Goal: Complete application form

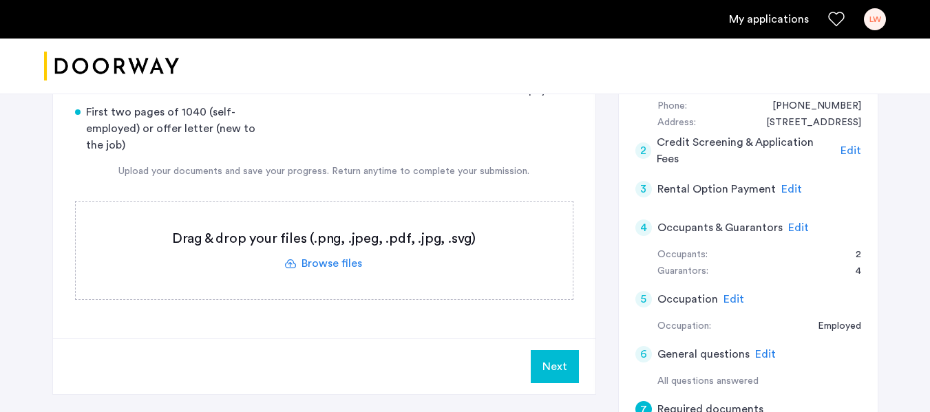
scroll to position [174, 0]
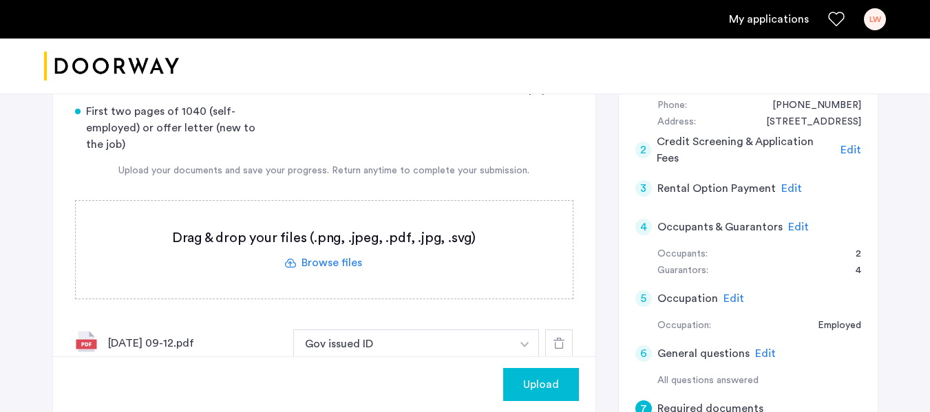
click at [526, 381] on span "Upload" at bounding box center [541, 385] width 36 height 17
click at [549, 386] on button "Next" at bounding box center [555, 384] width 48 height 33
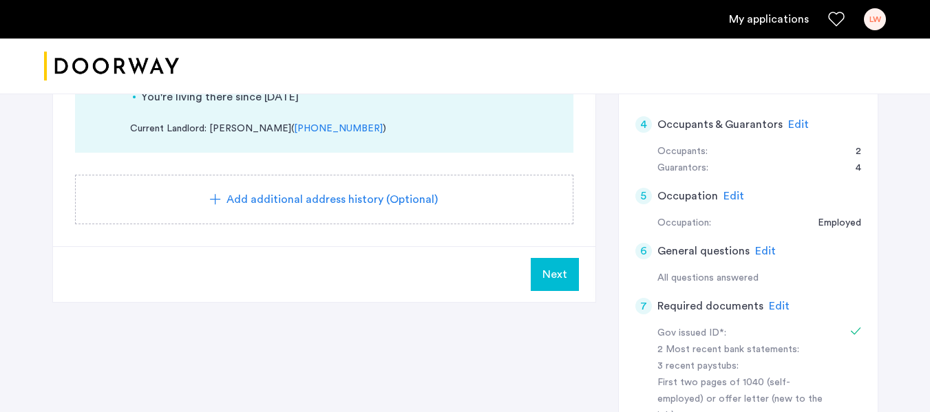
scroll to position [296, 0]
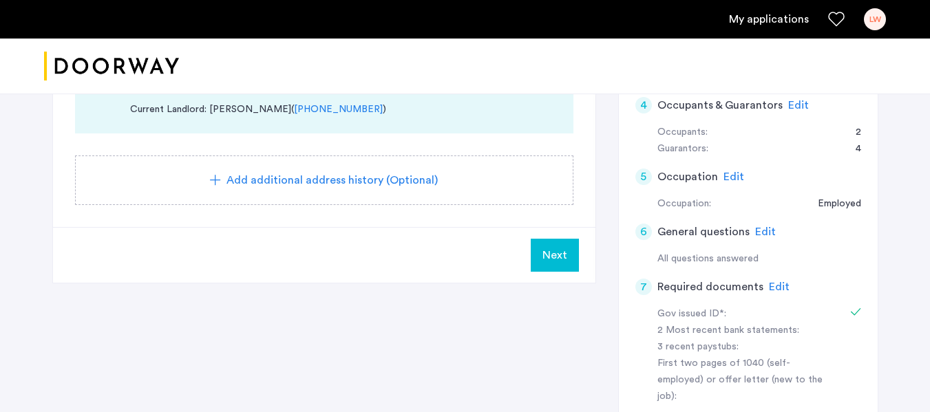
click at [568, 246] on button "Next" at bounding box center [555, 255] width 48 height 33
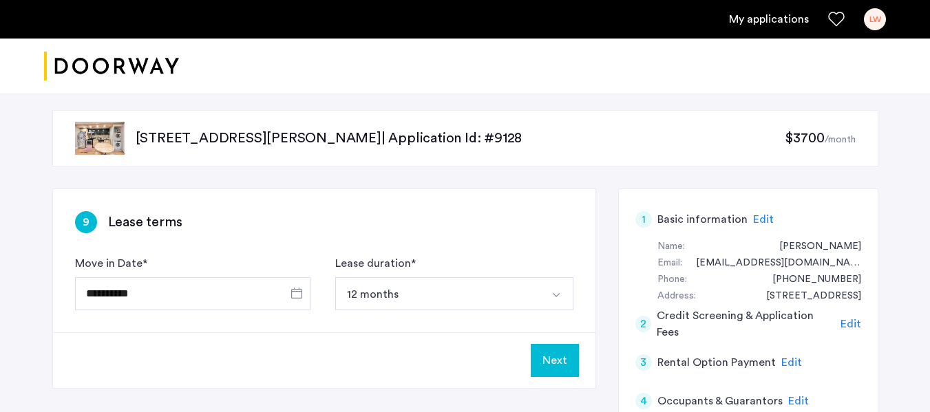
click at [561, 366] on button "Next" at bounding box center [555, 360] width 48 height 33
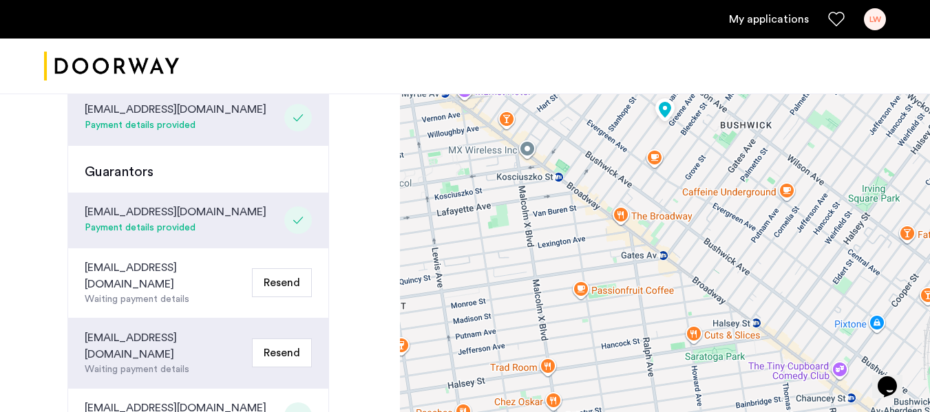
scroll to position [454, 0]
click at [762, 19] on link "My applications" at bounding box center [769, 19] width 80 height 17
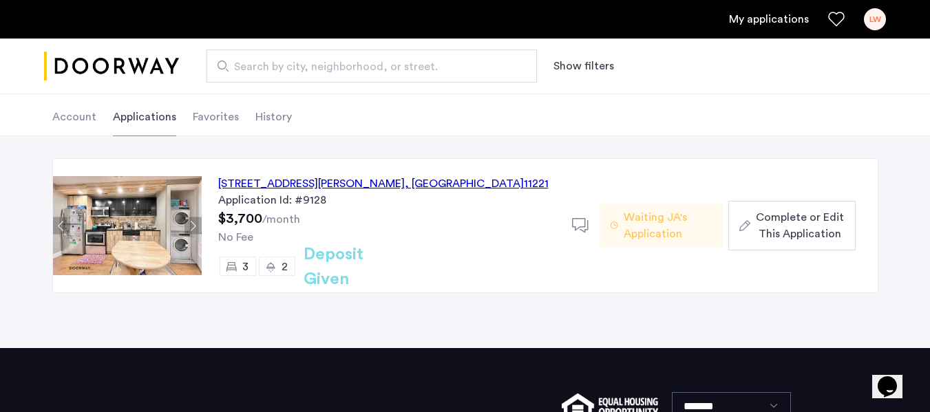
scroll to position [26, 0]
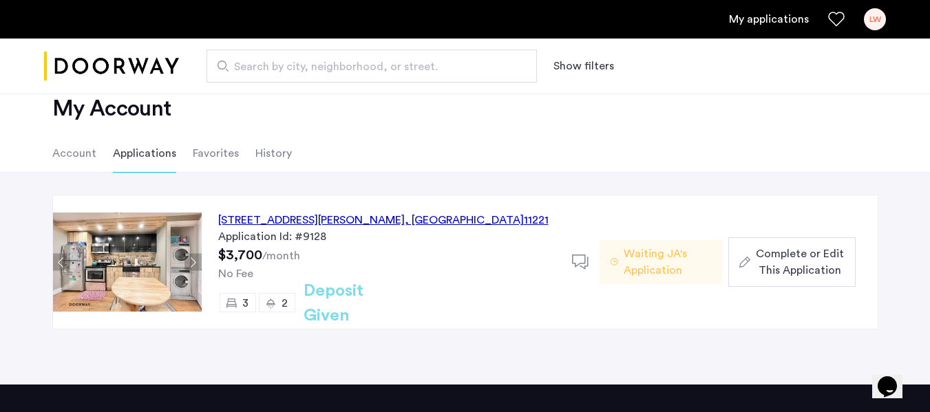
click at [395, 220] on div "1197 Greene Avenue, Unit 2, Brooklyn , NY 11221" at bounding box center [383, 220] width 330 height 17
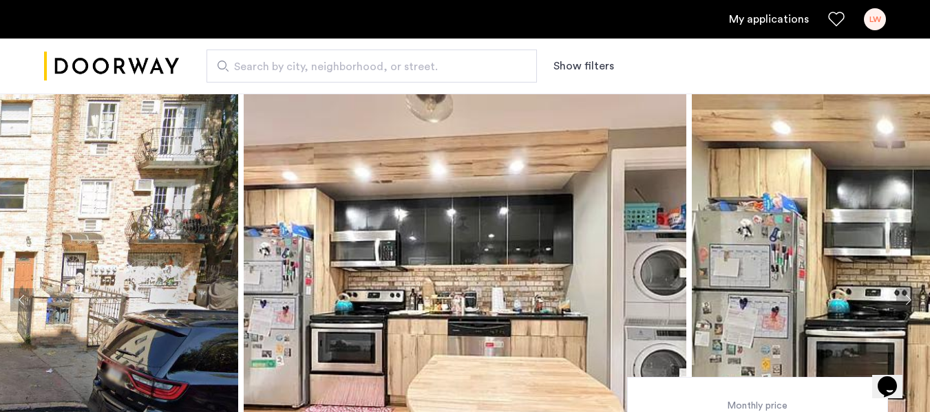
click at [169, 266] on img at bounding box center [17, 300] width 443 height 413
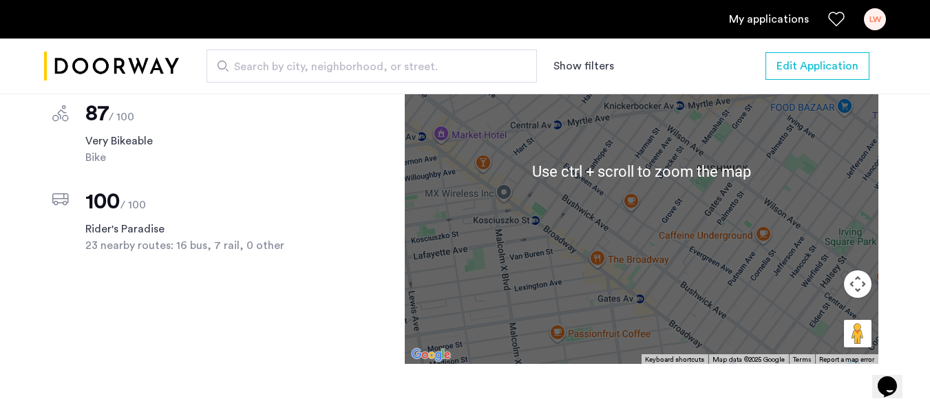
scroll to position [1289, 0]
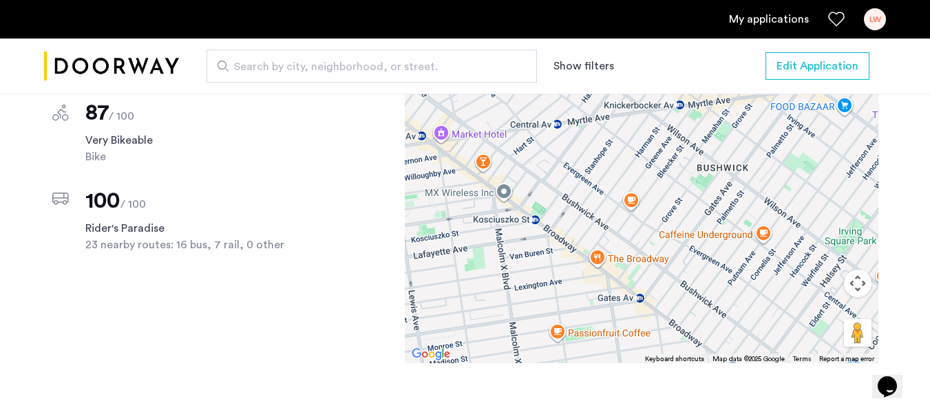
click at [356, 274] on div "Scores Nearby 86 / 100 Very Walkable 87 / 100 Very Bikeable Bike 100 / 100 Ride…" at bounding box center [465, 198] width 826 height 441
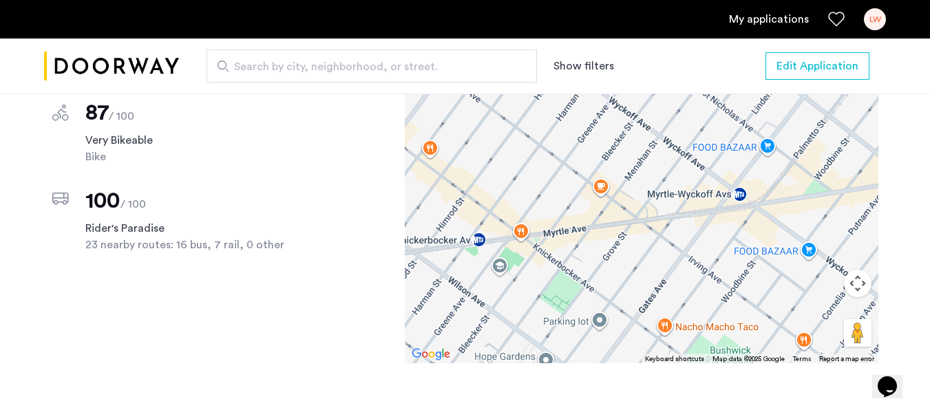
drag, startPoint x: 659, startPoint y: 218, endPoint x: 447, endPoint y: 445, distance: 310.2
